Goal: Transaction & Acquisition: Purchase product/service

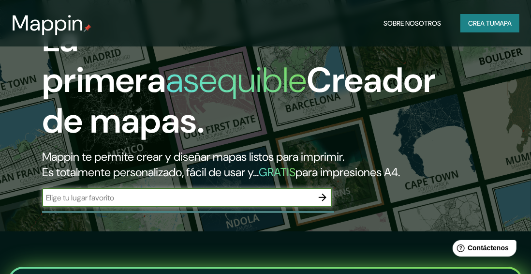
scroll to position [114, 0]
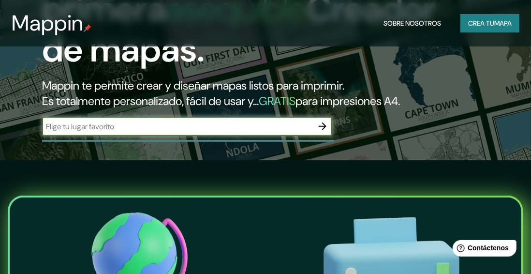
click at [279, 121] on input "text" at bounding box center [177, 126] width 271 height 11
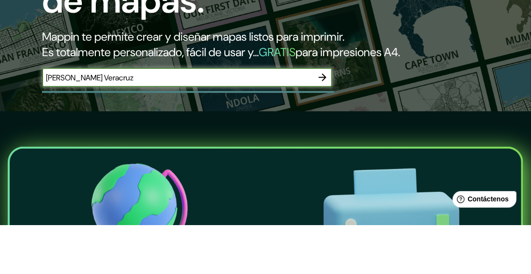
type input "Mariano Escobedo Veracruz"
click at [323, 120] on icon "button" at bounding box center [323, 126] width 12 height 12
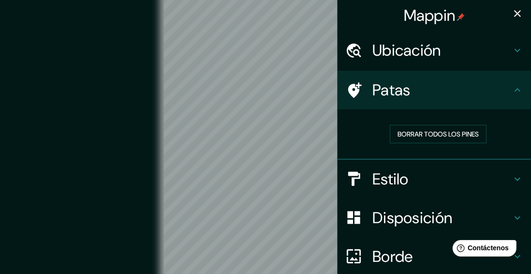
click at [515, 15] on icon "button" at bounding box center [518, 14] width 12 height 12
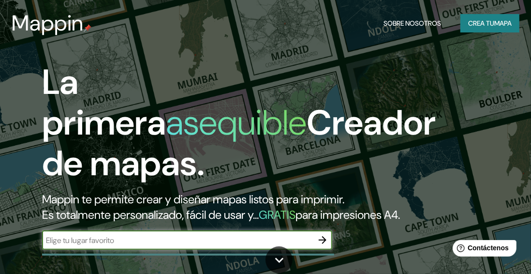
click at [325, 236] on icon "button" at bounding box center [323, 240] width 8 height 8
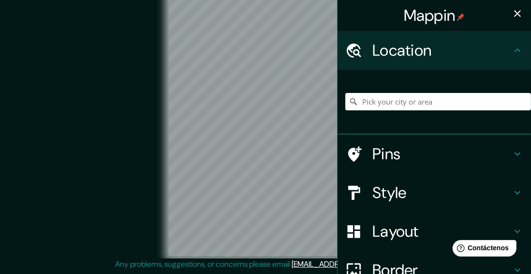
scroll to position [53, 0]
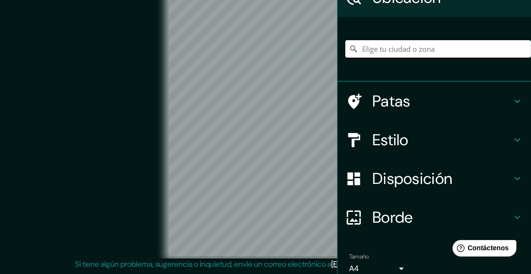
click at [458, 47] on input "Elige tu ciudad o zona" at bounding box center [438, 48] width 186 height 17
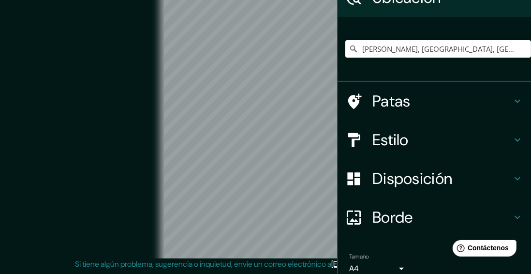
click at [113, 53] on div "© Mapbox © OpenStreetMap Improve this map" at bounding box center [266, 120] width 478 height 246
click at [496, 50] on input "[PERSON_NAME], [GEOGRAPHIC_DATA], [GEOGRAPHIC_DATA]" at bounding box center [438, 48] width 186 height 17
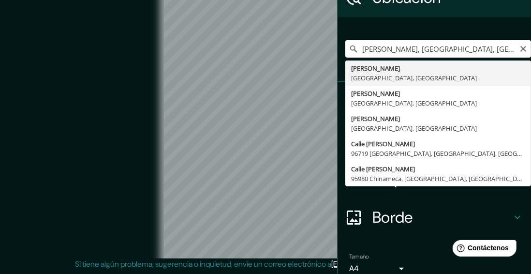
click at [512, 48] on input "[PERSON_NAME], [GEOGRAPHIC_DATA], [GEOGRAPHIC_DATA]" at bounding box center [438, 48] width 186 height 17
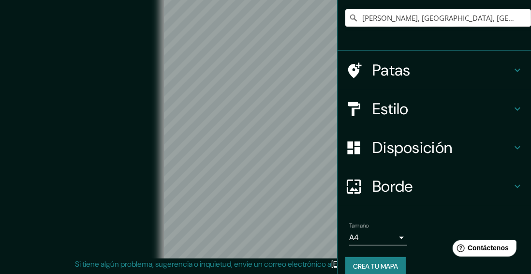
scroll to position [0, 0]
click at [447, 20] on input "[PERSON_NAME], [GEOGRAPHIC_DATA], [GEOGRAPHIC_DATA]" at bounding box center [438, 17] width 186 height 17
click at [425, 20] on input "[PERSON_NAME], [GEOGRAPHIC_DATA], [GEOGRAPHIC_DATA]" at bounding box center [438, 17] width 186 height 17
click at [429, 18] on input "[PERSON_NAME], [GEOGRAPHIC_DATA], [GEOGRAPHIC_DATA]" at bounding box center [438, 17] width 186 height 17
type input "[PERSON_NAME], 91612 Coatepec, [GEOGRAPHIC_DATA], [GEOGRAPHIC_DATA]"
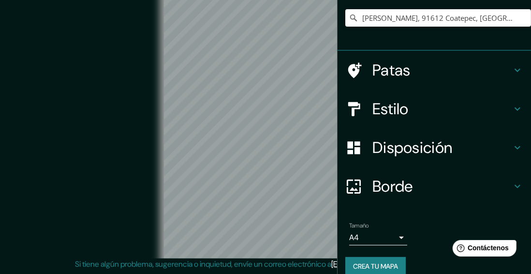
click at [440, 107] on h4 "Estilo" at bounding box center [441, 108] width 139 height 19
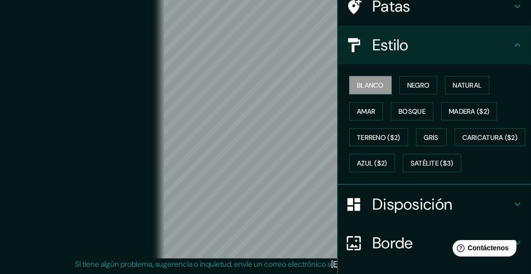
click at [424, 80] on font "Negro" at bounding box center [418, 85] width 23 height 13
click at [376, 89] on font "Blanco" at bounding box center [370, 85] width 27 height 13
click at [516, 46] on icon at bounding box center [518, 45] width 12 height 12
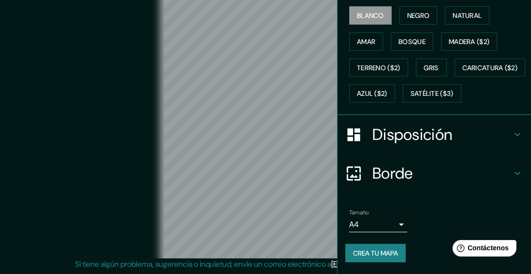
scroll to position [172, 0]
click at [482, 139] on h4 "Disposición" at bounding box center [441, 134] width 139 height 19
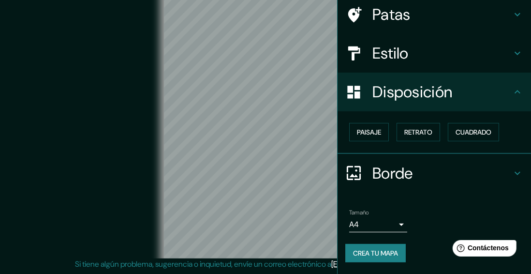
scroll to position [74, 0]
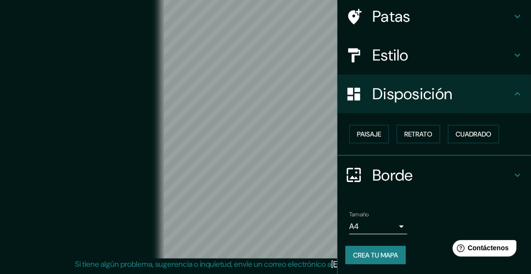
click at [485, 136] on font "Cuadrado" at bounding box center [474, 134] width 36 height 9
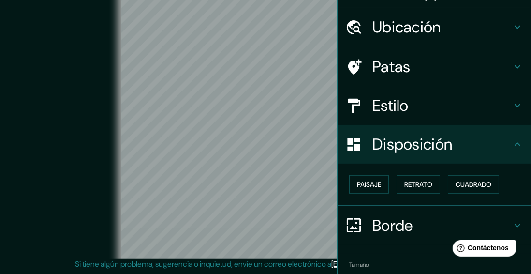
scroll to position [0, 0]
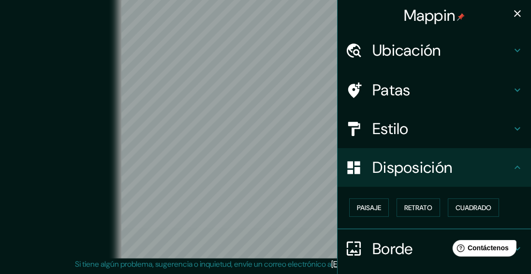
click at [480, 21] on div "Mappin" at bounding box center [434, 15] width 193 height 31
click at [455, 127] on h4 "Estilo" at bounding box center [441, 128] width 139 height 19
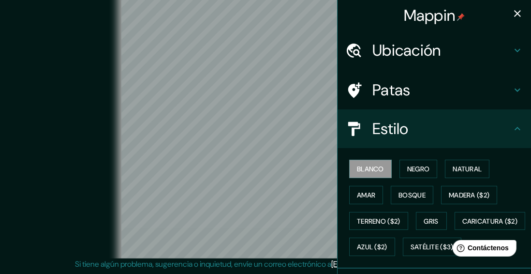
click at [459, 89] on h4 "Patas" at bounding box center [441, 89] width 139 height 19
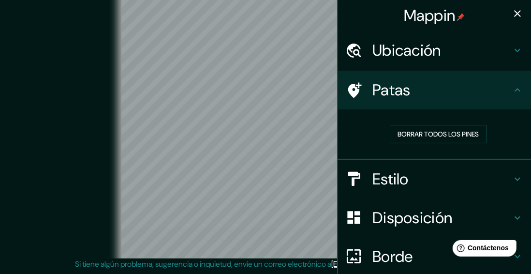
click at [513, 12] on icon "button" at bounding box center [518, 14] width 12 height 12
